Goal: Task Accomplishment & Management: Use online tool/utility

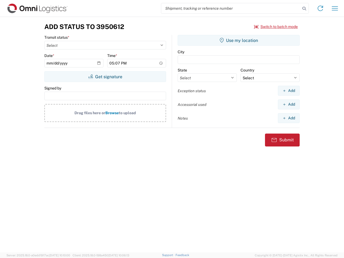
click at [231, 8] on input "search" at bounding box center [230, 8] width 139 height 10
click at [304, 9] on icon at bounding box center [304, 9] width 8 height 8
click at [320, 8] on icon at bounding box center [320, 8] width 9 height 9
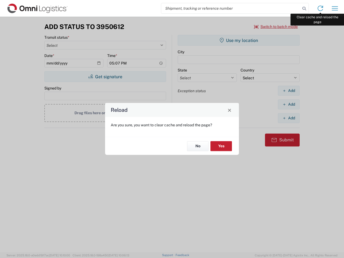
click at [335, 8] on div "Reload Are you sure, you want to clear cache and reload the page? No Yes" at bounding box center [172, 129] width 344 height 258
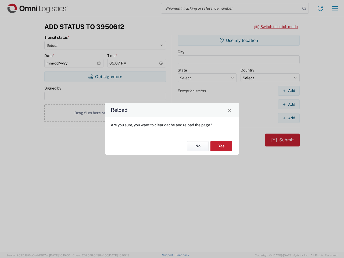
click at [276, 27] on div "Reload Are you sure, you want to clear cache and reload the page? No Yes" at bounding box center [172, 129] width 344 height 258
click at [105, 77] on div "Reload Are you sure, you want to clear cache and reload the page? No Yes" at bounding box center [172, 129] width 344 height 258
click at [238, 40] on div "Reload Are you sure, you want to clear cache and reload the page? No Yes" at bounding box center [172, 129] width 344 height 258
click at [288, 90] on div "Reload Are you sure, you want to clear cache and reload the page? No Yes" at bounding box center [172, 129] width 344 height 258
click at [288, 104] on div "Reload Are you sure, you want to clear cache and reload the page? No Yes" at bounding box center [172, 129] width 344 height 258
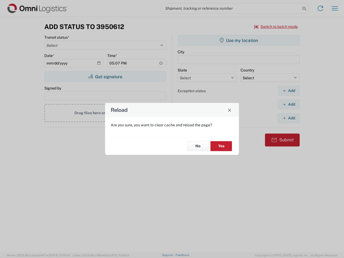
click at [288, 118] on div "Reload Are you sure, you want to clear cache and reload the page? No Yes" at bounding box center [172, 129] width 344 height 258
